Goal: Find specific page/section: Find specific page/section

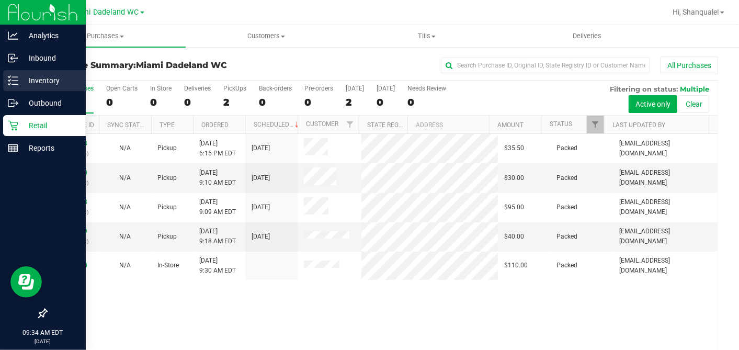
click at [19, 80] on p "Inventory" at bounding box center [49, 80] width 63 height 13
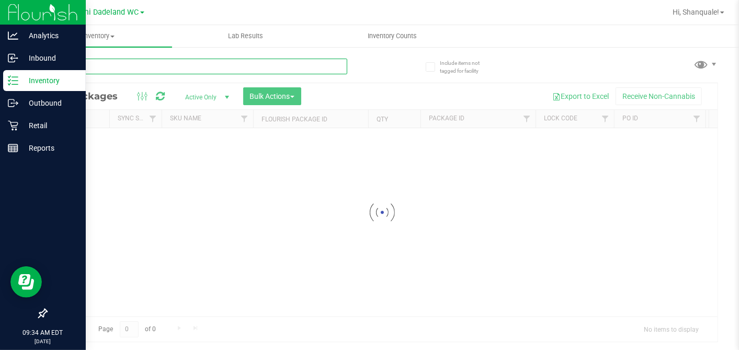
click at [130, 70] on div "Inventory All packages All inventory Waste log Create inventory Lab Results Inv…" at bounding box center [382, 187] width 714 height 325
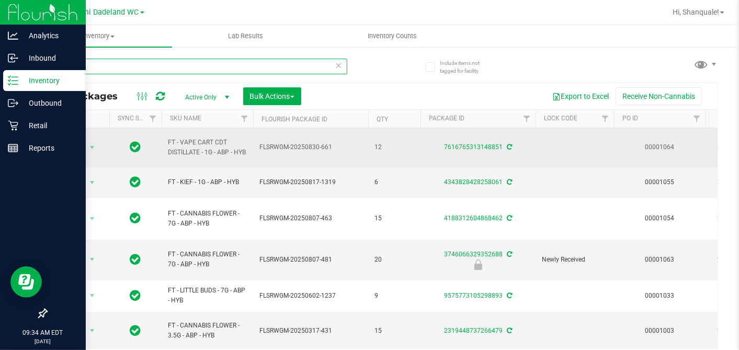
type input "a"
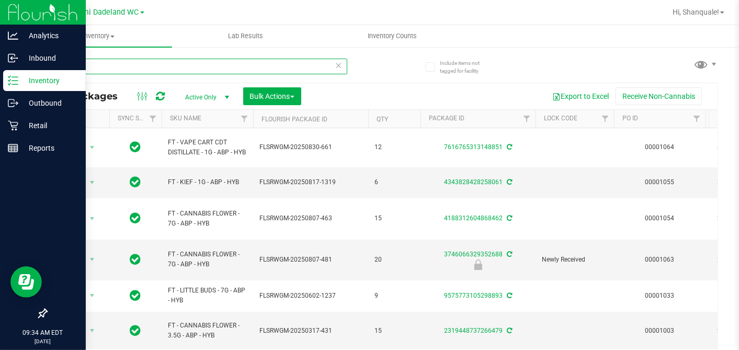
scroll to position [5, 0]
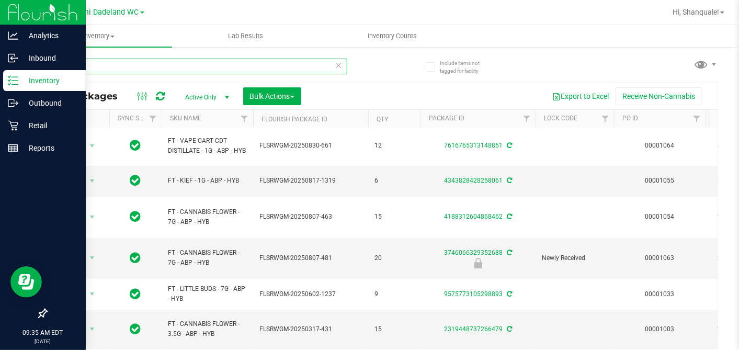
type input "a"
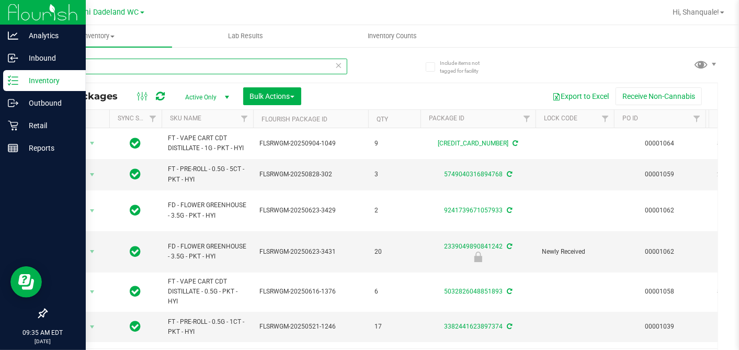
type input "p"
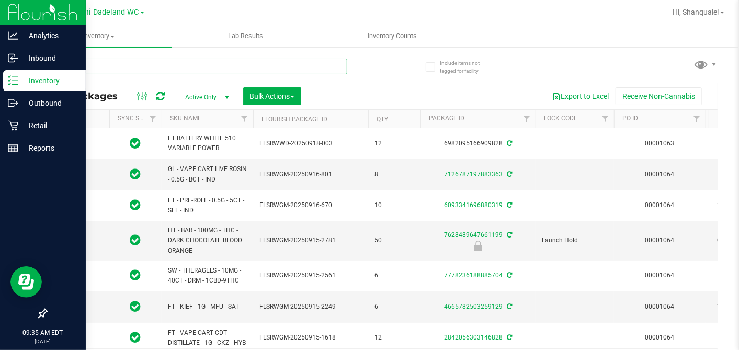
type input "[DATE]"
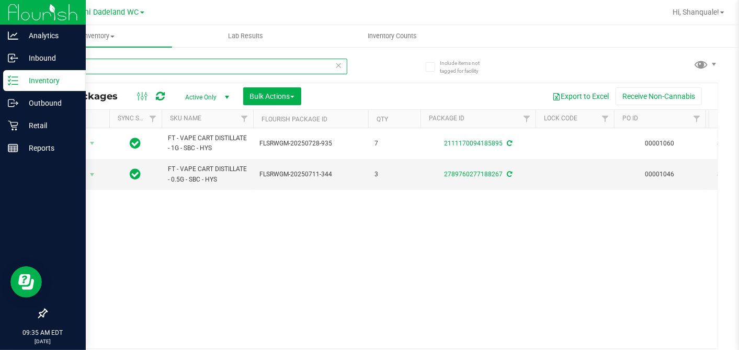
type input "s"
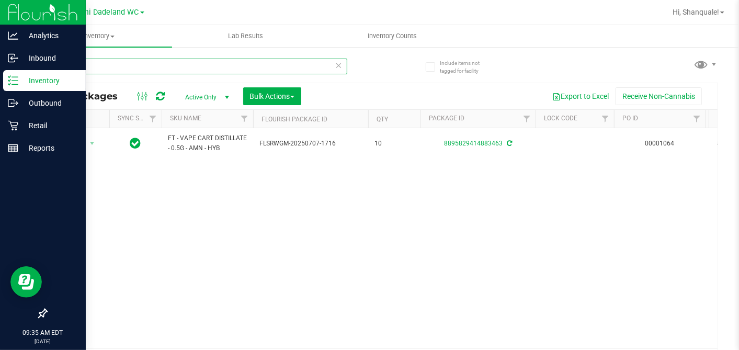
type input "a"
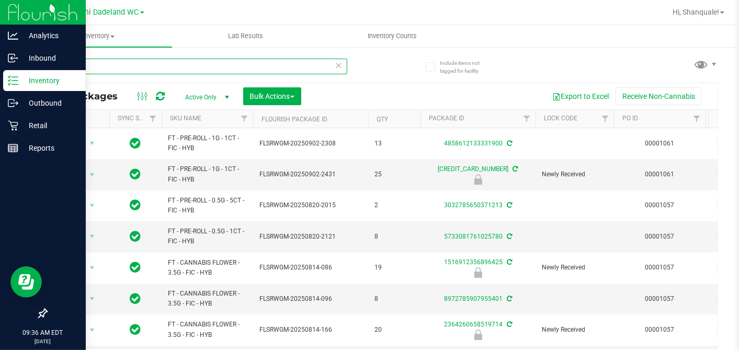
scroll to position [1, 0]
type input "f"
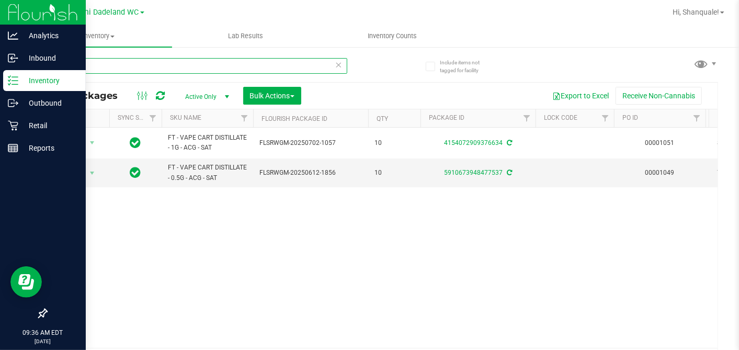
type input "a"
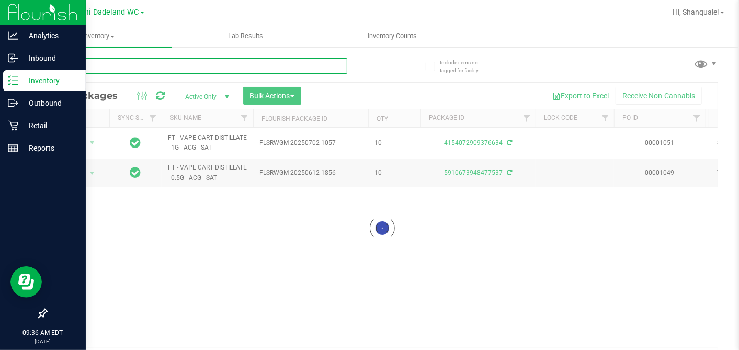
type input "m"
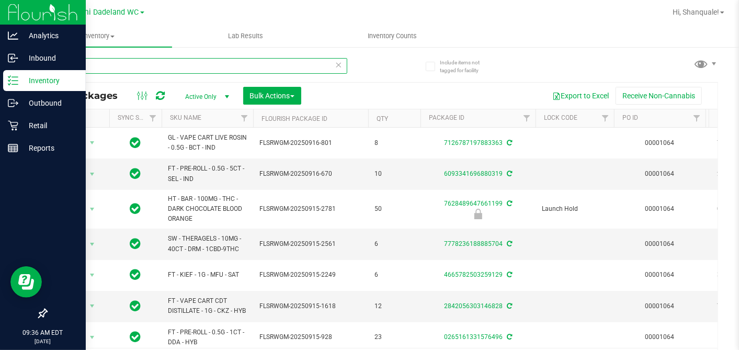
type input "abp"
